Goal: Information Seeking & Learning: Learn about a topic

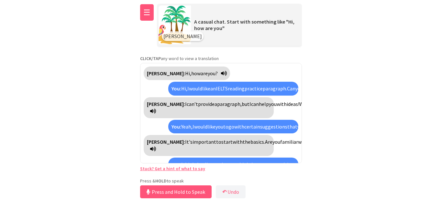
click at [149, 10] on button "☰" at bounding box center [147, 12] width 14 height 16
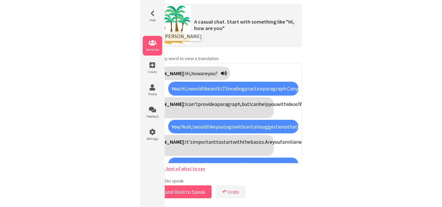
click at [153, 47] on li "Scenarios" at bounding box center [152, 46] width 19 height 20
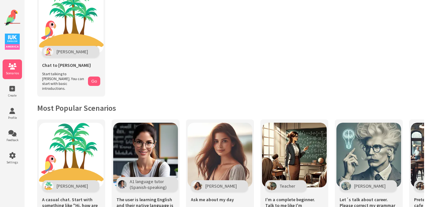
scroll to position [32, 0]
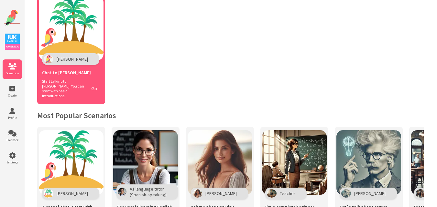
click at [93, 86] on button "Go" at bounding box center [94, 88] width 12 height 9
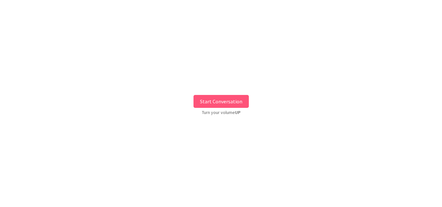
click at [220, 100] on button "Start Conversation" at bounding box center [220, 101] width 55 height 13
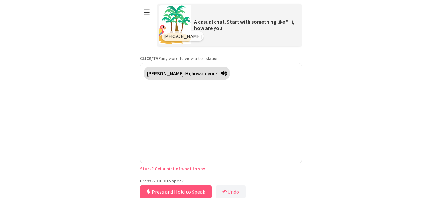
click at [165, 179] on div "Press & HOLD to speak Press and Hold to Speak ↶ Undo Save No voice detected. Ho…" at bounding box center [221, 189] width 162 height 22
click at [168, 190] on button "Release to Stop Speaking" at bounding box center [175, 192] width 70 height 13
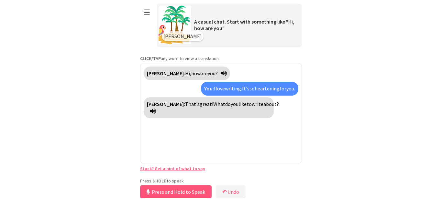
click at [178, 168] on link "Stuck? Get a hint of what to say" at bounding box center [172, 169] width 65 height 6
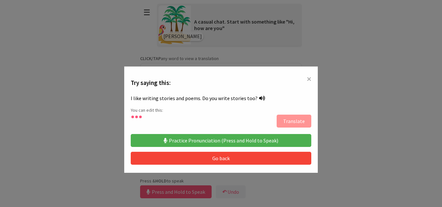
click at [202, 140] on button "Practice Pronunciation (Press and Hold to Speak)" at bounding box center [221, 140] width 180 height 13
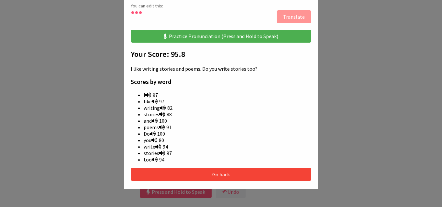
scroll to position [97, 0]
